Goal: Transaction & Acquisition: Purchase product/service

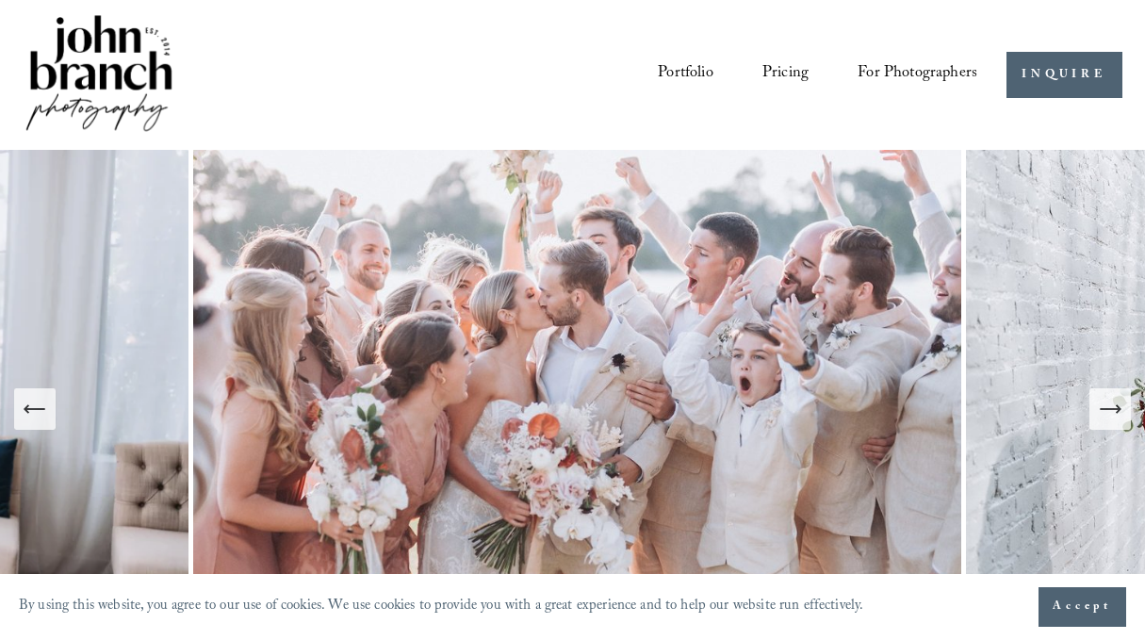
click at [789, 70] on link "Pricing" at bounding box center [785, 75] width 46 height 34
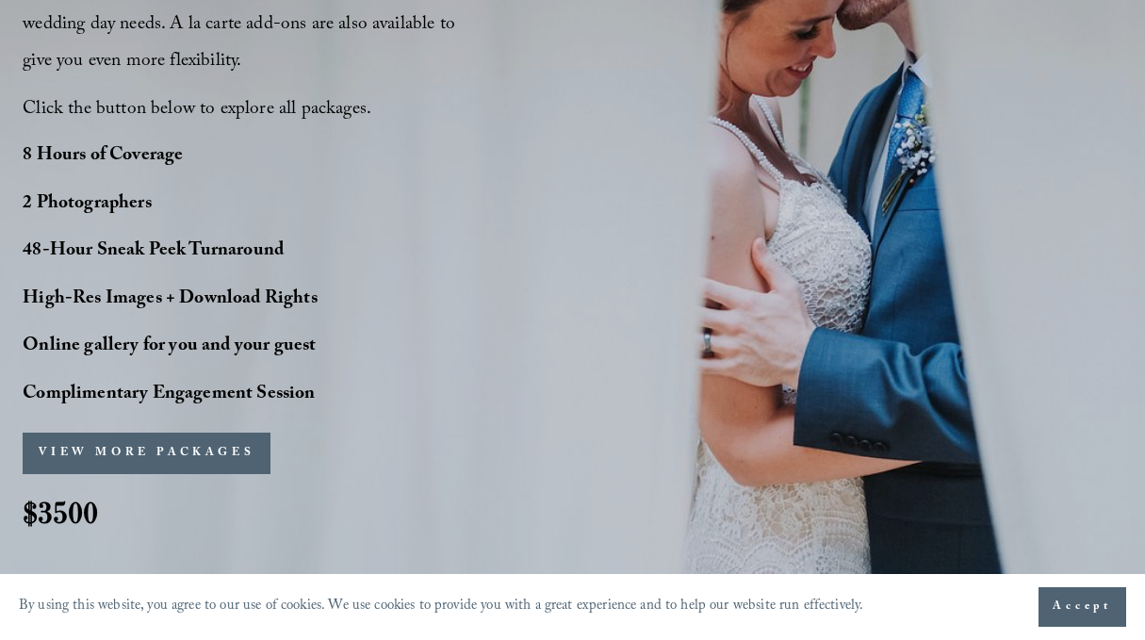
scroll to position [1485, 0]
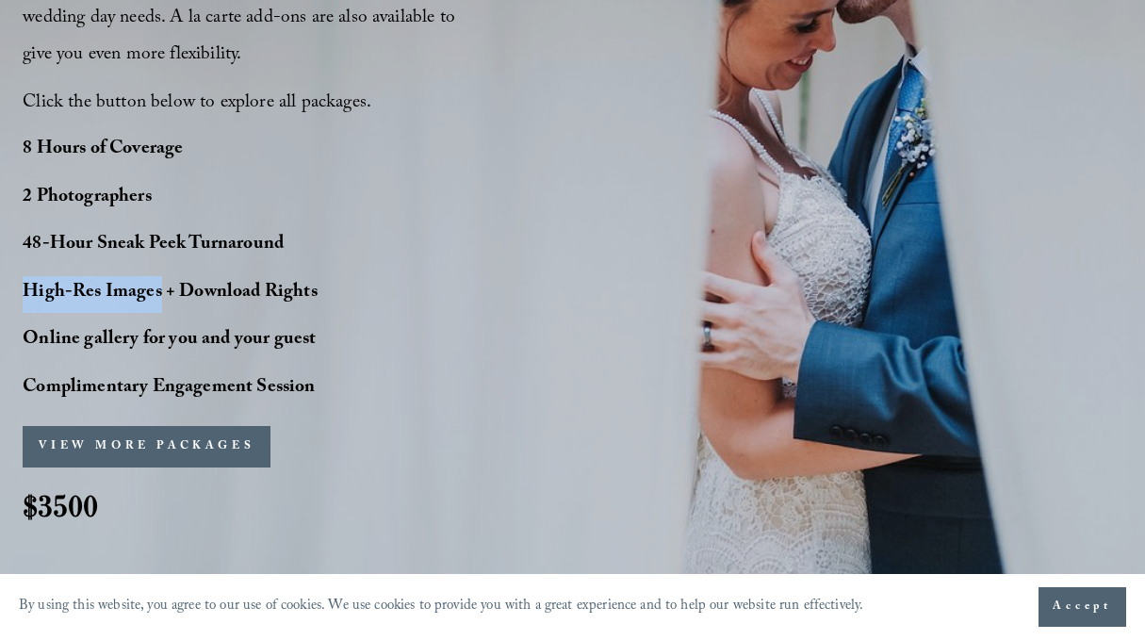
drag, startPoint x: 160, startPoint y: 295, endPoint x: 26, endPoint y: 299, distance: 133.8
click at [26, 299] on strong "High-Res Images + Download Rights" at bounding box center [170, 293] width 294 height 31
copy strong "High-Res Images"
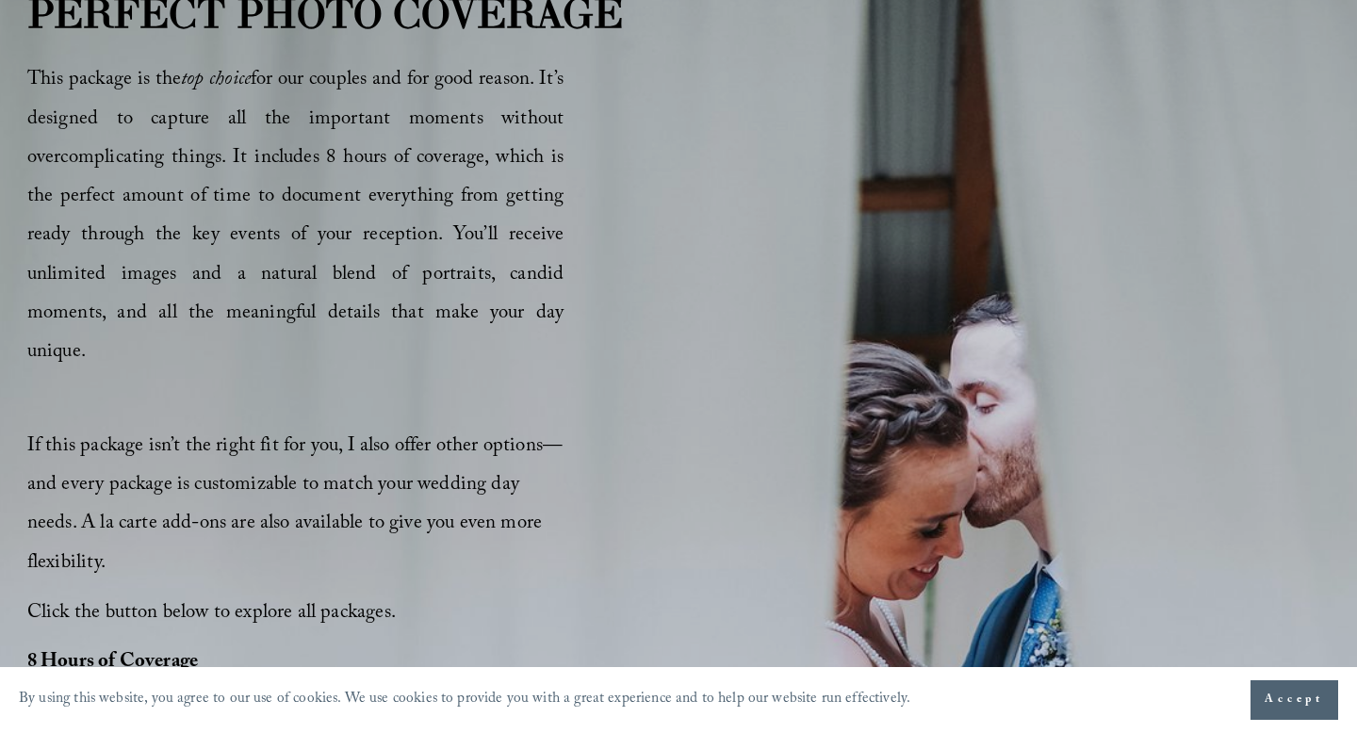
scroll to position [1123, 0]
